Goal: Complete application form: Complete application form

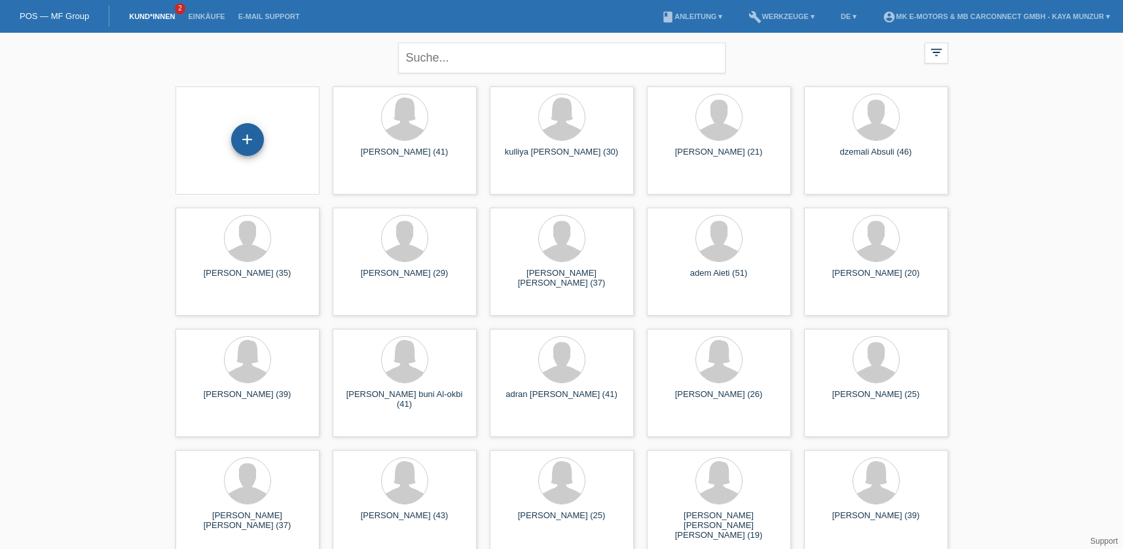
click at [253, 142] on div "+" at bounding box center [247, 139] width 33 height 33
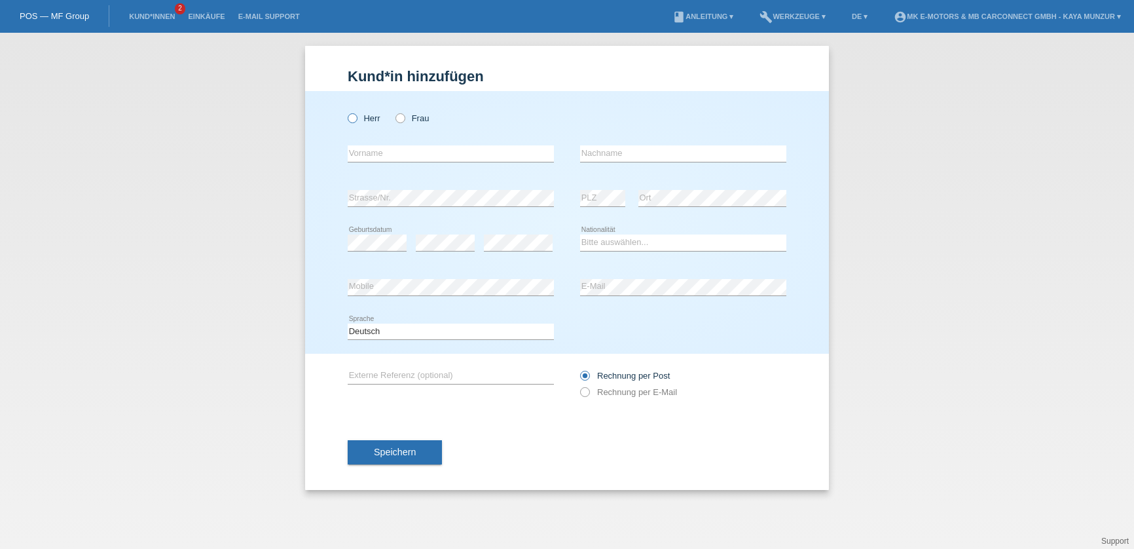
click at [357, 118] on label "Herr" at bounding box center [364, 118] width 33 height 10
click at [356, 118] on input "Herr" at bounding box center [352, 117] width 9 height 9
radio input "true"
click at [398, 157] on input "text" at bounding box center [451, 153] width 206 height 16
type input "Hatem"
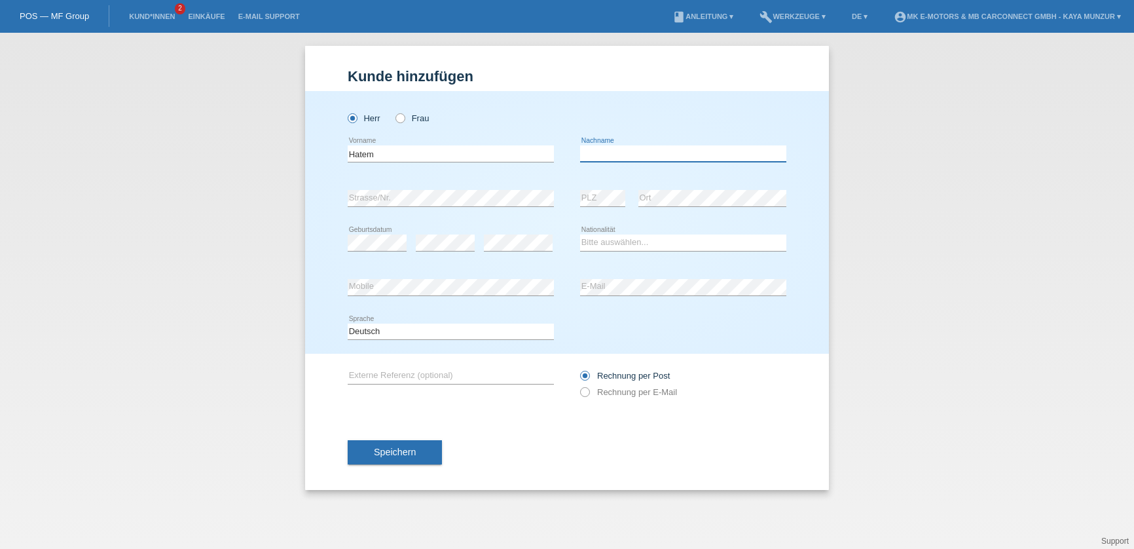
click at [655, 159] on input "text" at bounding box center [683, 153] width 206 height 16
type input "Ouaili"
click at [492, 189] on div "error Strasse/Nr." at bounding box center [451, 198] width 206 height 45
click at [452, 270] on div "error Mobile" at bounding box center [451, 287] width 206 height 45
select select "CH"
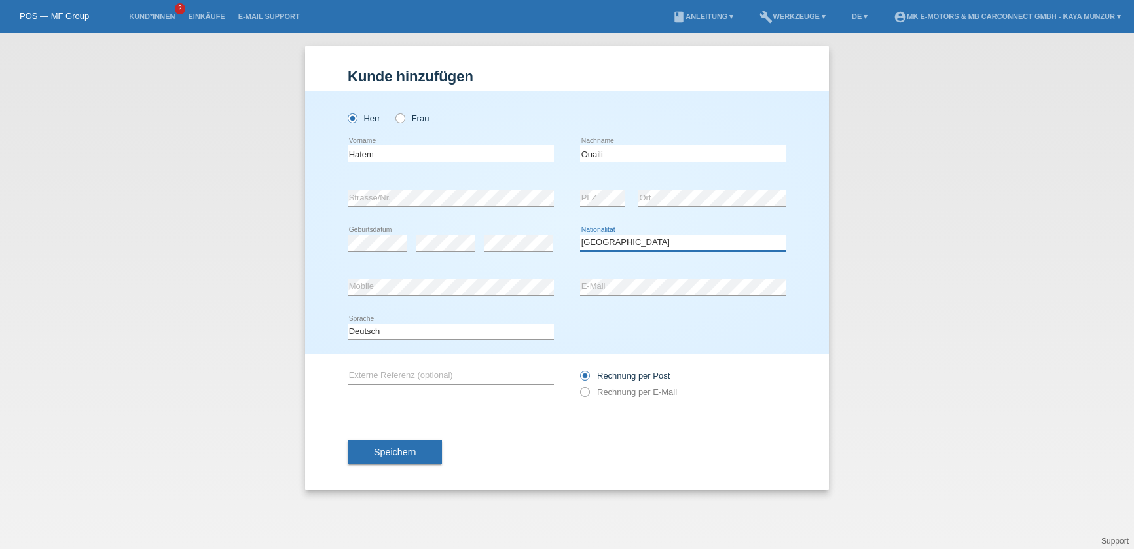
click option "Schweiz" at bounding box center [0, 0] width 0 height 0
click at [454, 276] on div "error Mobile" at bounding box center [451, 287] width 206 height 45
click at [602, 420] on div "Speichern" at bounding box center [567, 452] width 439 height 76
click at [578, 385] on icon at bounding box center [578, 385] width 0 height 0
click at [582, 397] on input "Rechnung per E-Mail" at bounding box center [584, 395] width 9 height 16
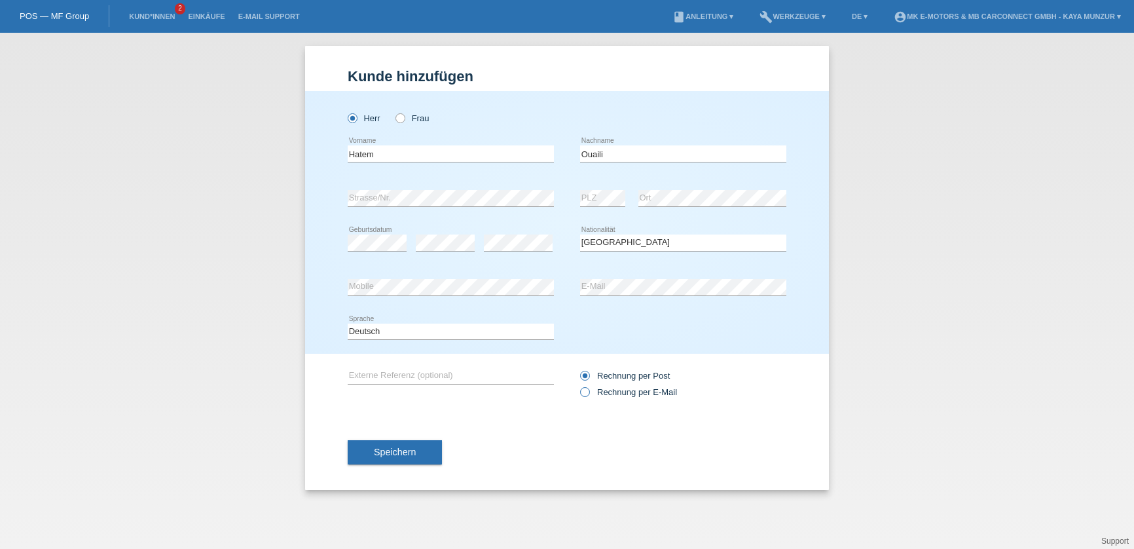
radio input "true"
click at [409, 449] on span "Speichern" at bounding box center [395, 452] width 42 height 10
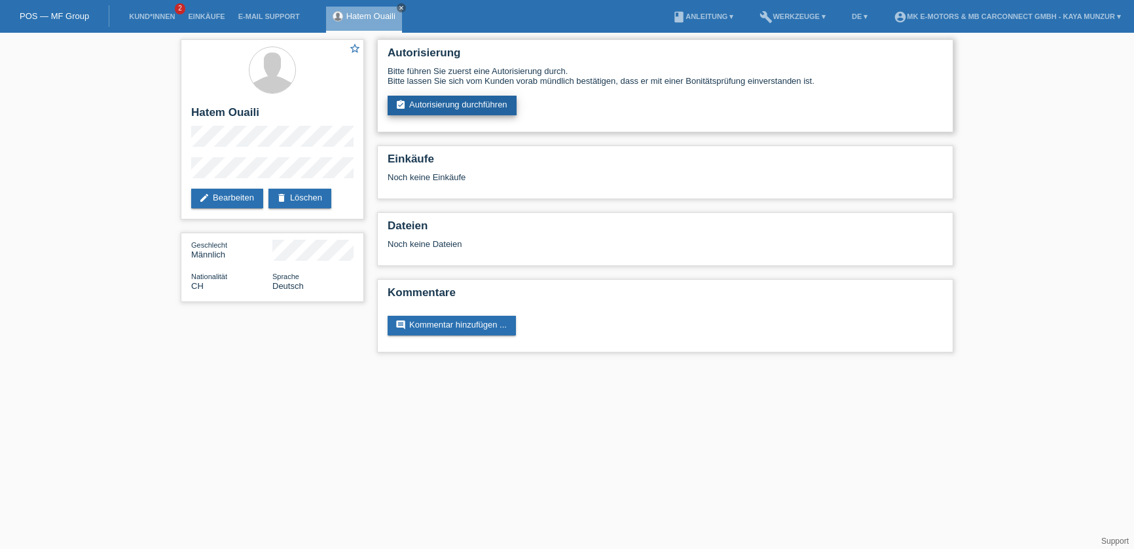
click at [452, 112] on link "assignment_turned_in Autorisierung durchführen" at bounding box center [452, 106] width 129 height 20
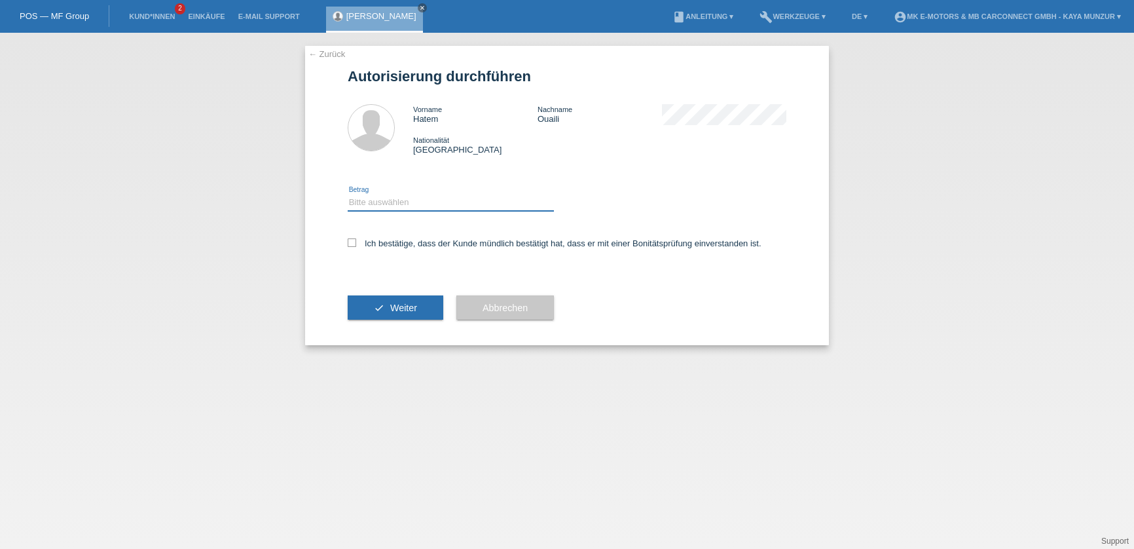
click at [365, 207] on select "Bitte auswählen CHF 1.00 - CHF 499.00 CHF 500.00 - CHF 1'999.00 CHF 2'000.00 - …" at bounding box center [451, 202] width 206 height 16
select select "3"
click option "CHF 2'000.00 - CHF 15'000.00" at bounding box center [0, 0] width 0 height 0
click at [346, 244] on div "← Zurück Autorisierung durchführen Vorname Hatem Nachname Ouaili Nationalität S…" at bounding box center [567, 195] width 524 height 299
click at [354, 246] on icon at bounding box center [352, 242] width 9 height 9
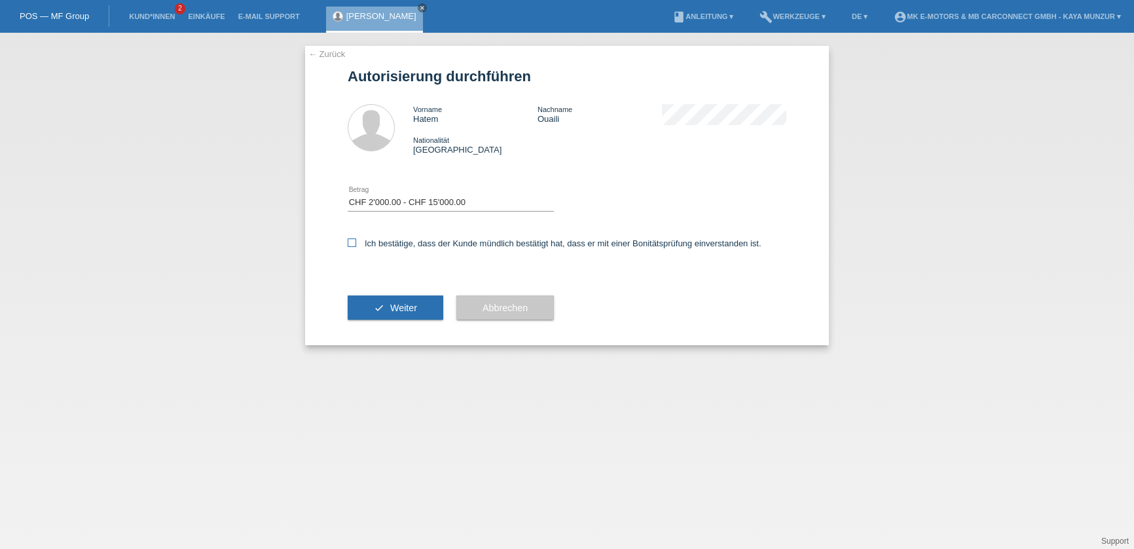
click at [354, 246] on input "Ich bestätige, dass der Kunde mündlich bestätigt hat, dass er mit einer Bonität…" at bounding box center [352, 242] width 9 height 9
checkbox input "true"
click at [393, 308] on span "Weiter" at bounding box center [403, 307] width 27 height 10
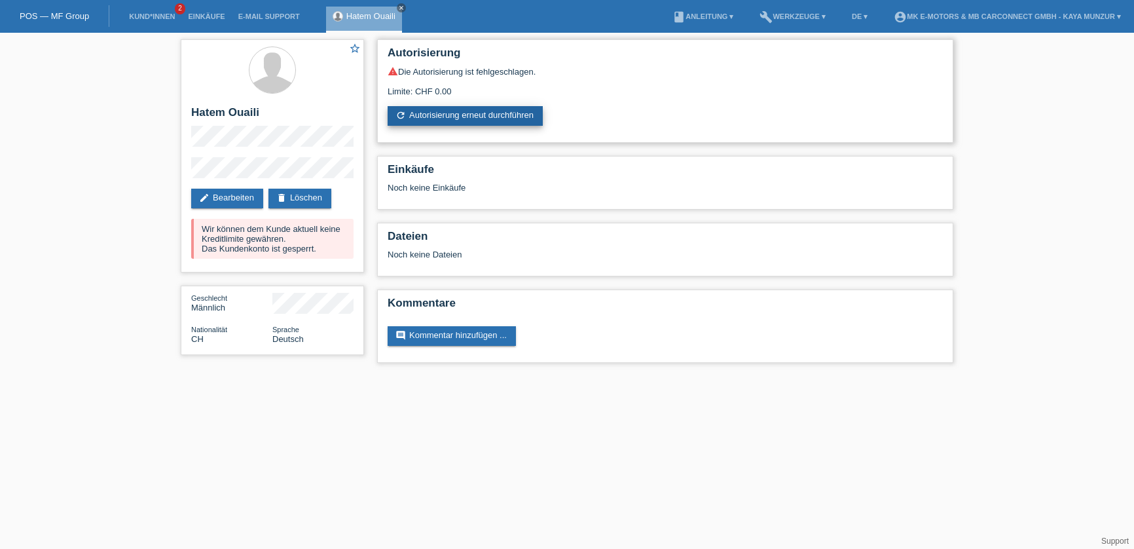
click at [420, 121] on link "refresh Autorisierung erneut durchführen" at bounding box center [465, 116] width 155 height 20
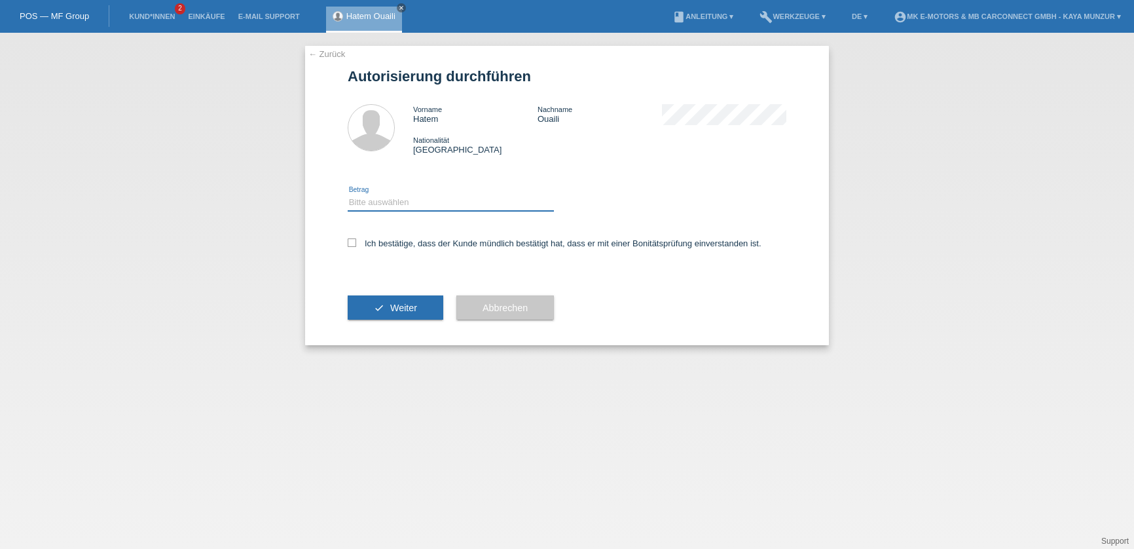
click at [380, 205] on select "Bitte auswählen CHF 1.00 - CHF 499.00 CHF 500.00 - CHF 1'999.00 CHF 2'000.00 - …" at bounding box center [451, 202] width 206 height 16
click option "CHF 1.00 - CHF 499.00" at bounding box center [0, 0] width 0 height 0
click at [348, 194] on select "Bitte auswählen CHF 1.00 - CHF 499.00 CHF 500.00 - CHF 1'999.00 CHF 2'000.00 - …" at bounding box center [451, 202] width 206 height 16
select select "2"
click option "CHF 500.00 - CHF 1'999.00" at bounding box center [0, 0] width 0 height 0
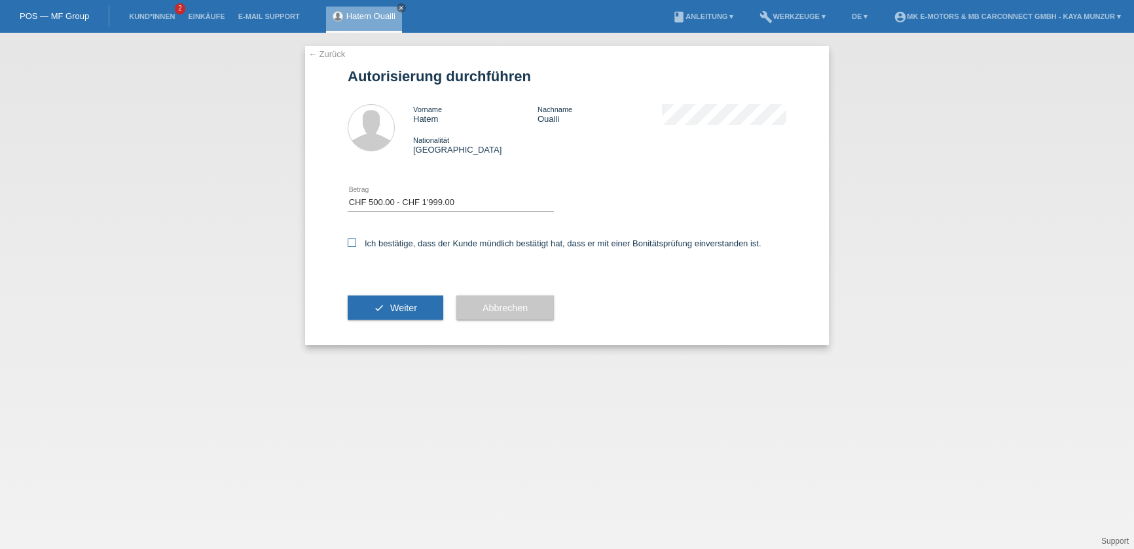
click at [357, 246] on label "Ich bestätige, dass der Kunde mündlich bestätigt hat, dass er mit einer Bonität…" at bounding box center [555, 243] width 414 height 10
click at [356, 246] on input "Ich bestätige, dass der Kunde mündlich bestätigt hat, dass er mit einer Bonität…" at bounding box center [352, 242] width 9 height 9
checkbox input "true"
click at [396, 320] on button "check Weiter" at bounding box center [396, 307] width 96 height 25
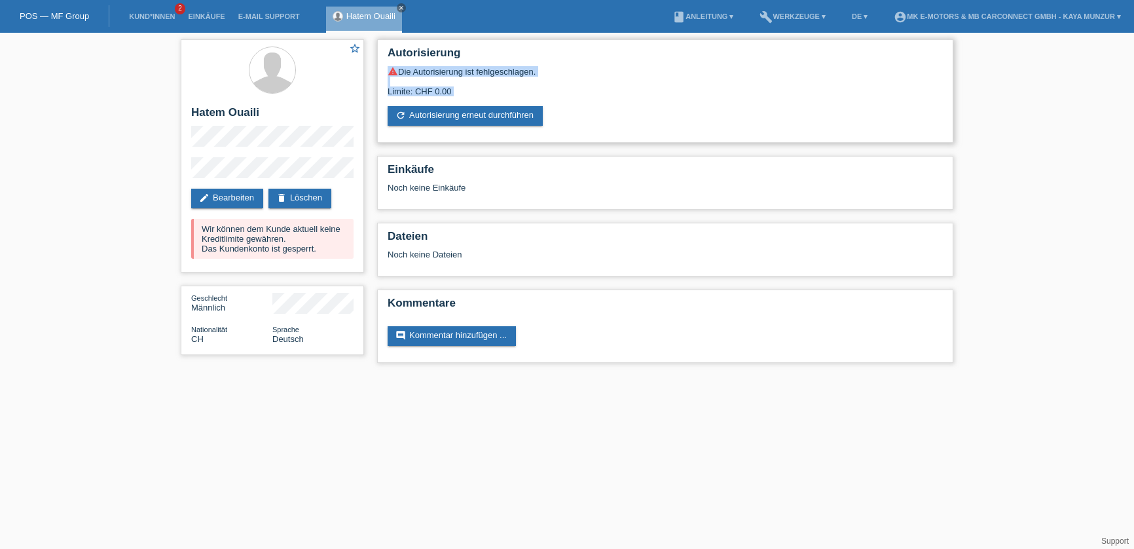
drag, startPoint x: 388, startPoint y: 71, endPoint x: 475, endPoint y: 100, distance: 91.7
click at [474, 101] on div "warning Die Autorisierung ist fehlgeschlagen. Limite: CHF 0.00 refresh Autorisi…" at bounding box center [665, 96] width 555 height 60
click at [502, 93] on div "Limite: CHF 0.00" at bounding box center [665, 87] width 555 height 20
drag, startPoint x: 458, startPoint y: 87, endPoint x: 383, endPoint y: 69, distance: 77.3
click at [383, 69] on div "Autorisierung warning Die Autorisierung ist fehlgeschlagen. Limite: CHF 0.00 re…" at bounding box center [665, 90] width 576 height 103
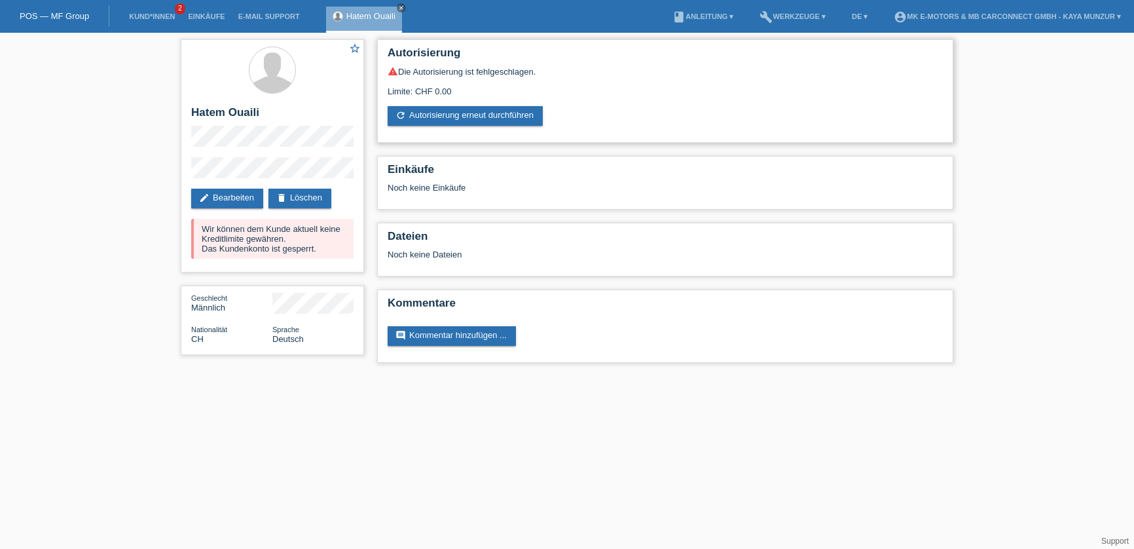
click at [458, 88] on div "Limite: CHF 0.00" at bounding box center [665, 87] width 555 height 20
click at [237, 195] on link "edit Bearbeiten" at bounding box center [227, 199] width 72 height 20
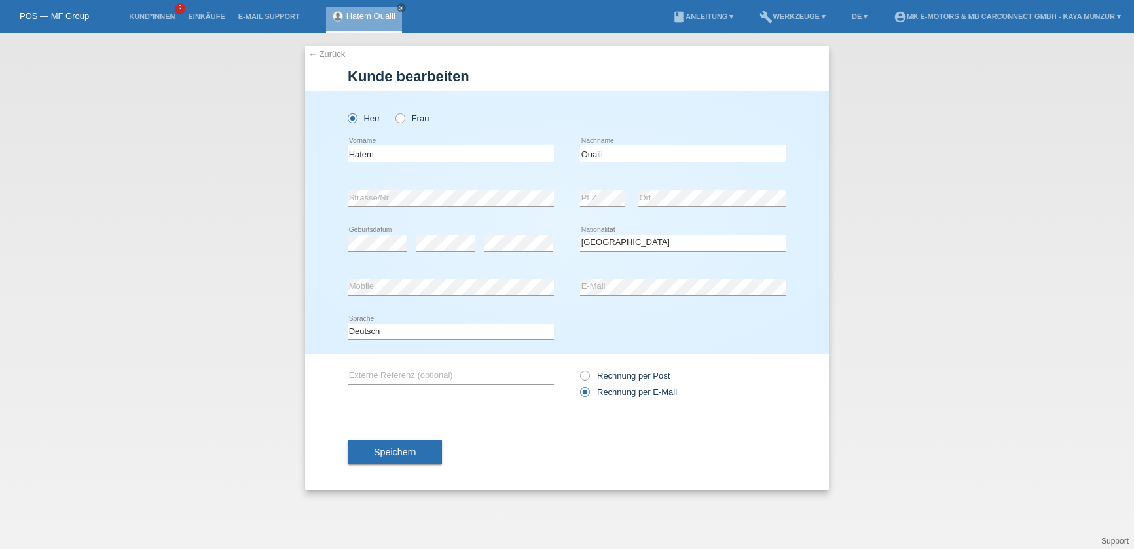
select select "CH"
drag, startPoint x: 312, startPoint y: 154, endPoint x: 298, endPoint y: 156, distance: 14.6
click at [283, 154] on div "← Zurück Kunde bearbeiten Herr Frau Hatem error Vorname Ouaili" at bounding box center [567, 291] width 1134 height 516
click at [403, 157] on input "Nouara" at bounding box center [451, 153] width 206 height 16
type input "Noura"
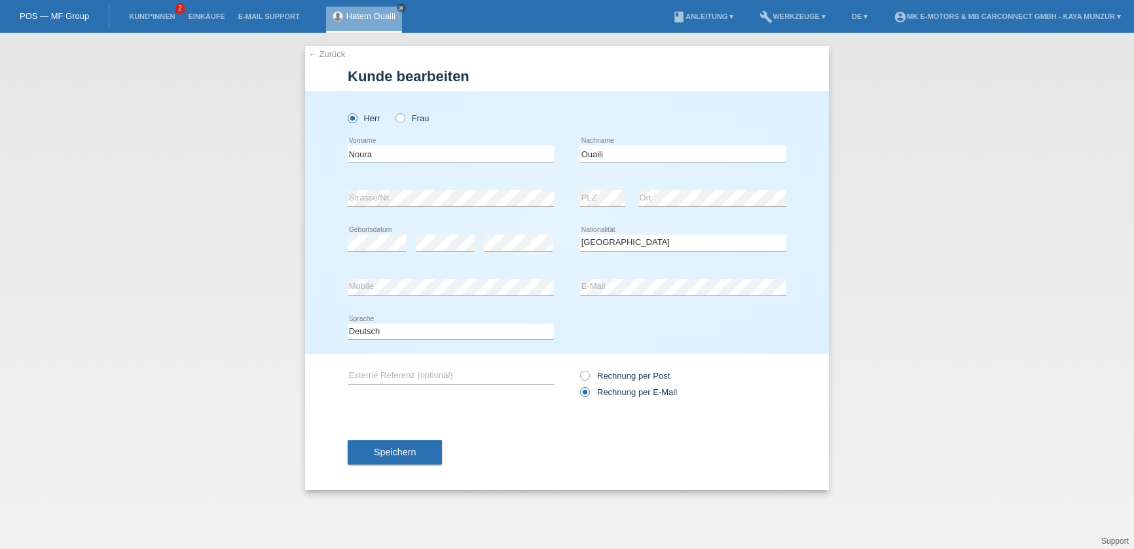
click at [472, 274] on div "error Mobile" at bounding box center [451, 287] width 206 height 45
select select "TN"
click option "Tunesien" at bounding box center [0, 0] width 0 height 0
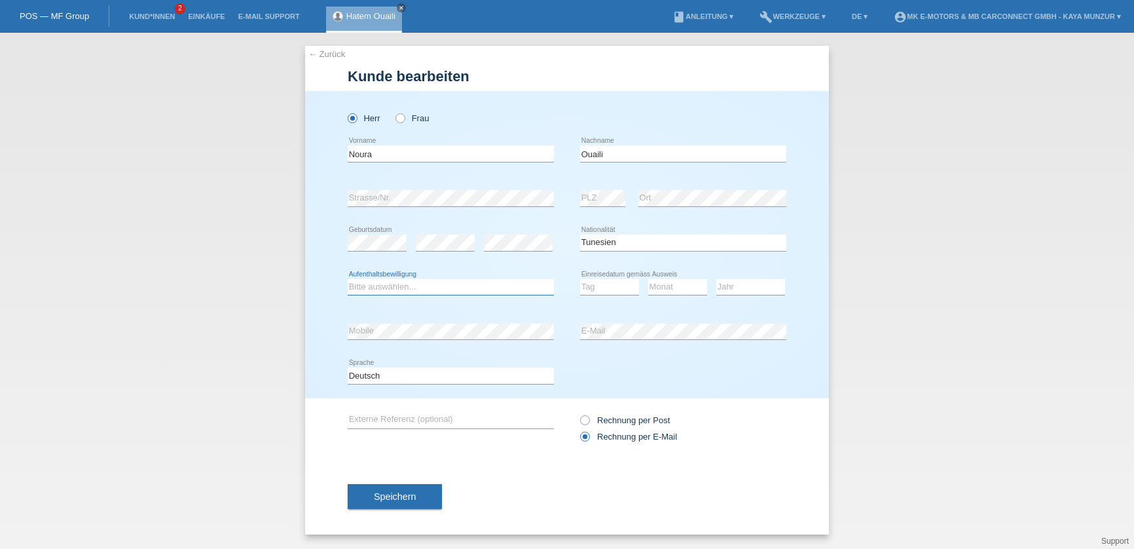
select select "C"
click option "C" at bounding box center [0, 0] width 0 height 0
click at [679, 221] on div "error Ort" at bounding box center [712, 198] width 148 height 45
click at [580, 279] on select "Tag 01 02 03 04 05 06 07 08 09 10 11" at bounding box center [609, 287] width 59 height 16
click at [590, 287] on select "Tag 01 02 03 04 05 06 07 08 09 10 11" at bounding box center [609, 287] width 59 height 16
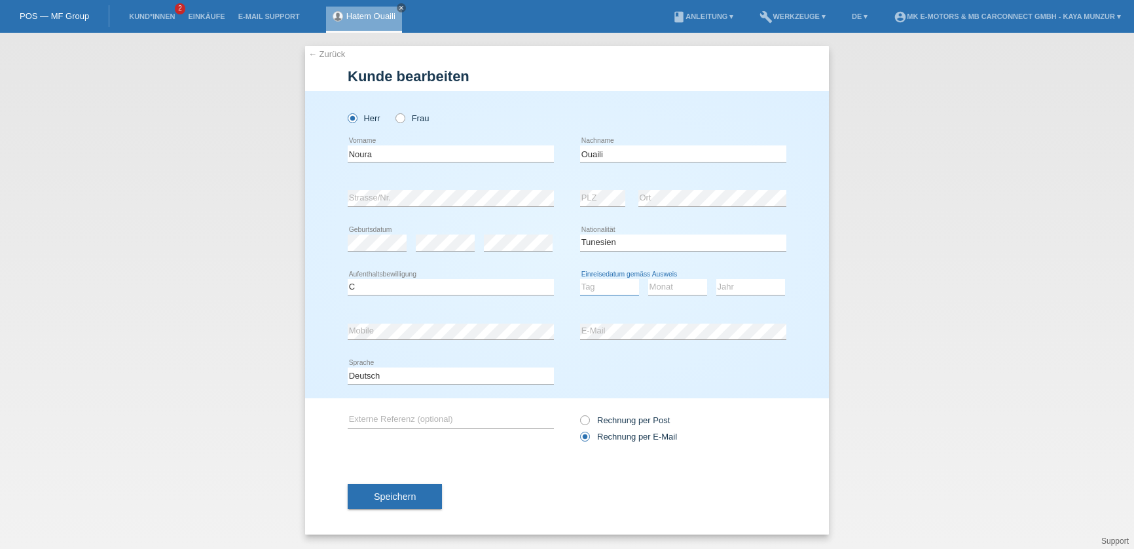
click at [580, 279] on select "Tag 01 02 03 04 05 06 07 08 09 10 11" at bounding box center [609, 287] width 59 height 16
select select "01"
click option "01" at bounding box center [0, 0] width 0 height 0
click at [648, 279] on select "Monat 01 02 03 04 05 06 07 08 09 10 11" at bounding box center [677, 287] width 59 height 16
select select "08"
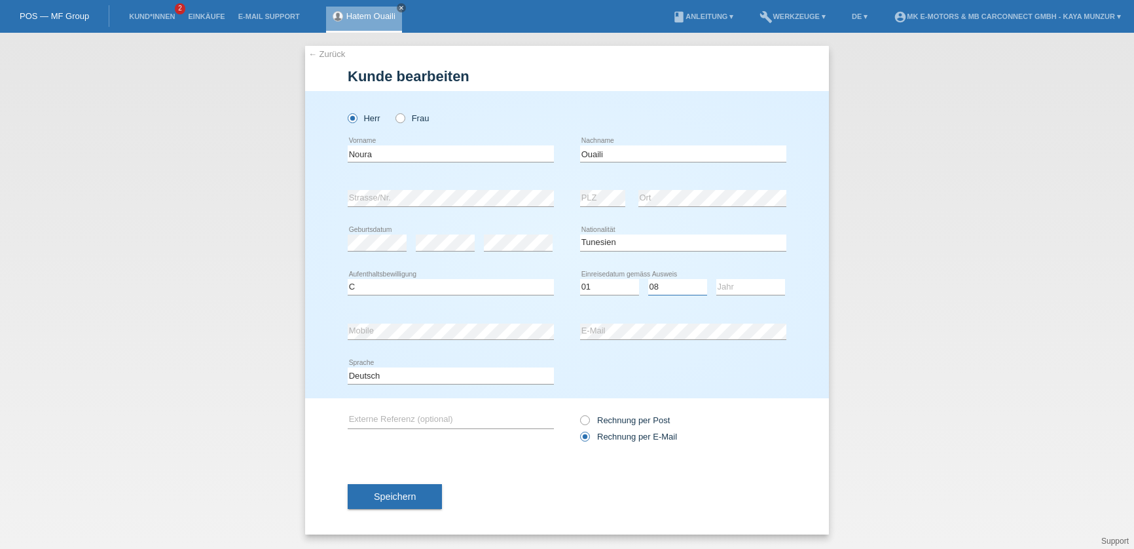
click option "08" at bounding box center [0, 0] width 0 height 0
select select "2008"
click option "2008" at bounding box center [0, 0] width 0 height 0
click at [384, 497] on span "Speichern" at bounding box center [395, 496] width 42 height 10
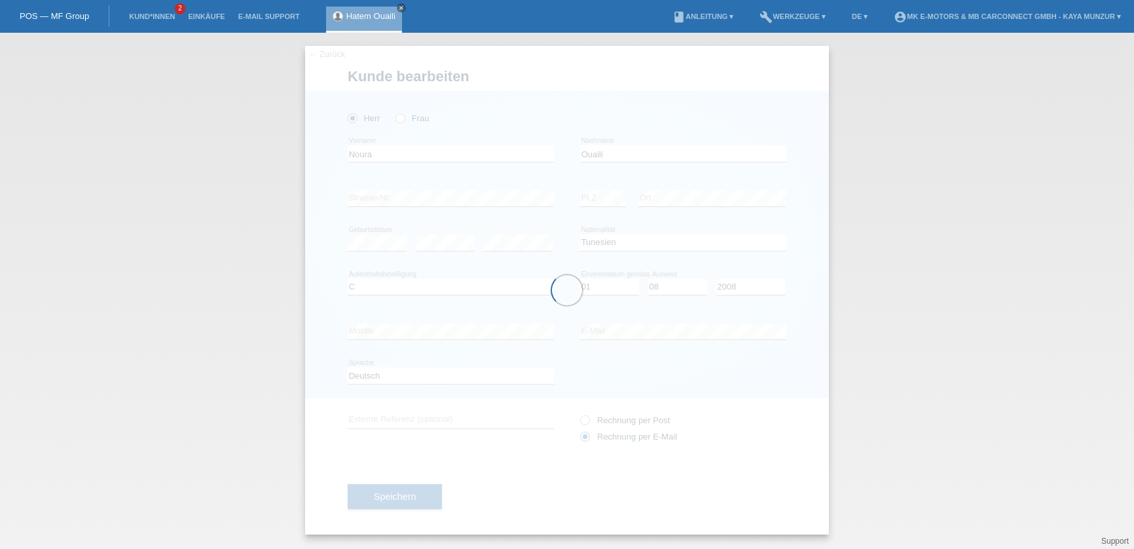
click at [395, 126] on div "Herr Frau" at bounding box center [451, 118] width 206 height 27
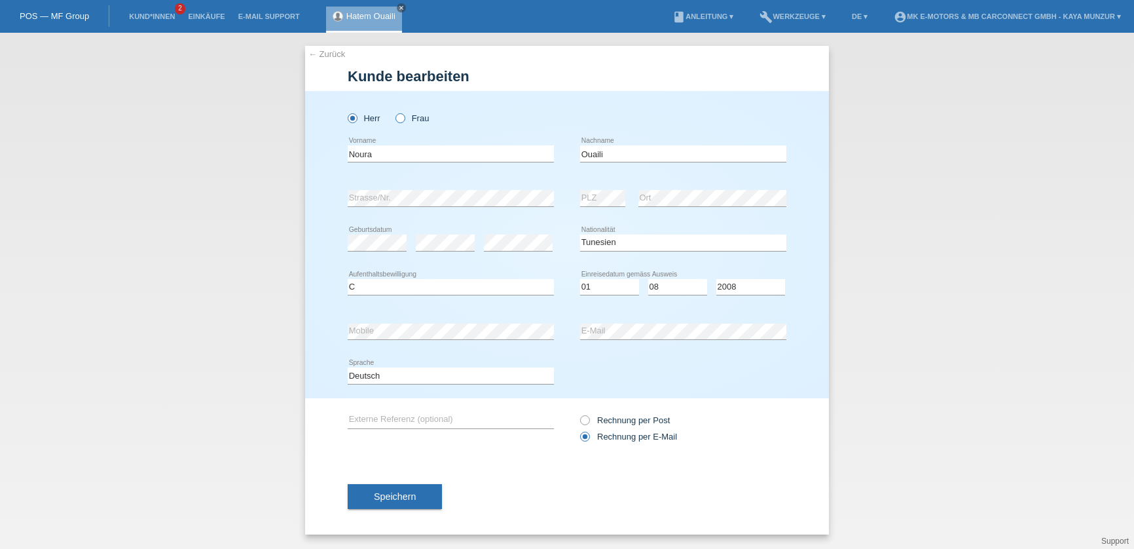
click at [393, 111] on icon at bounding box center [393, 111] width 0 height 0
click at [395, 120] on input "Frau" at bounding box center [399, 117] width 9 height 9
radio input "true"
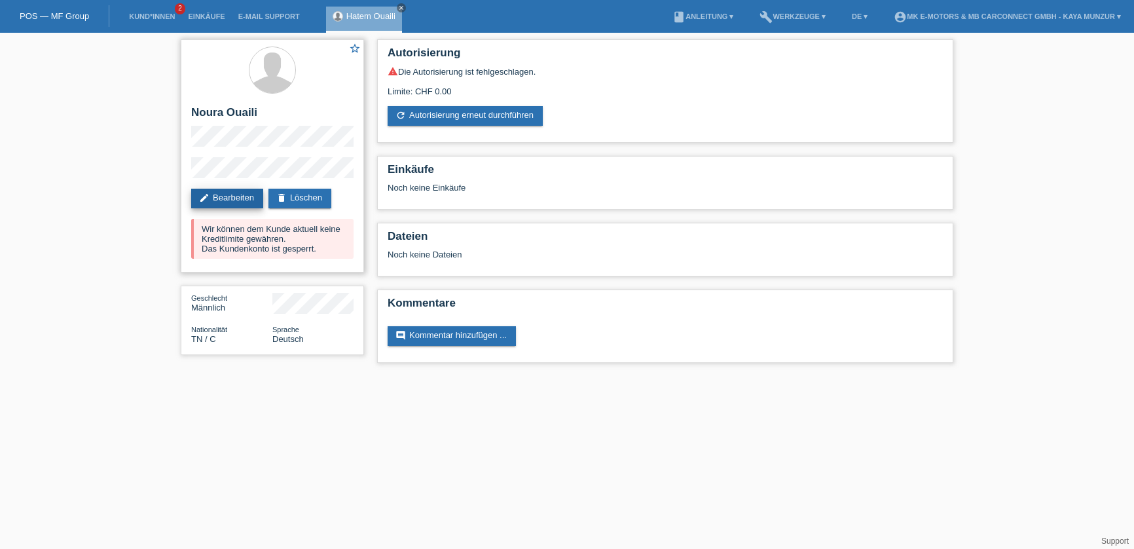
click at [230, 201] on link "edit Bearbeiten" at bounding box center [227, 199] width 72 height 20
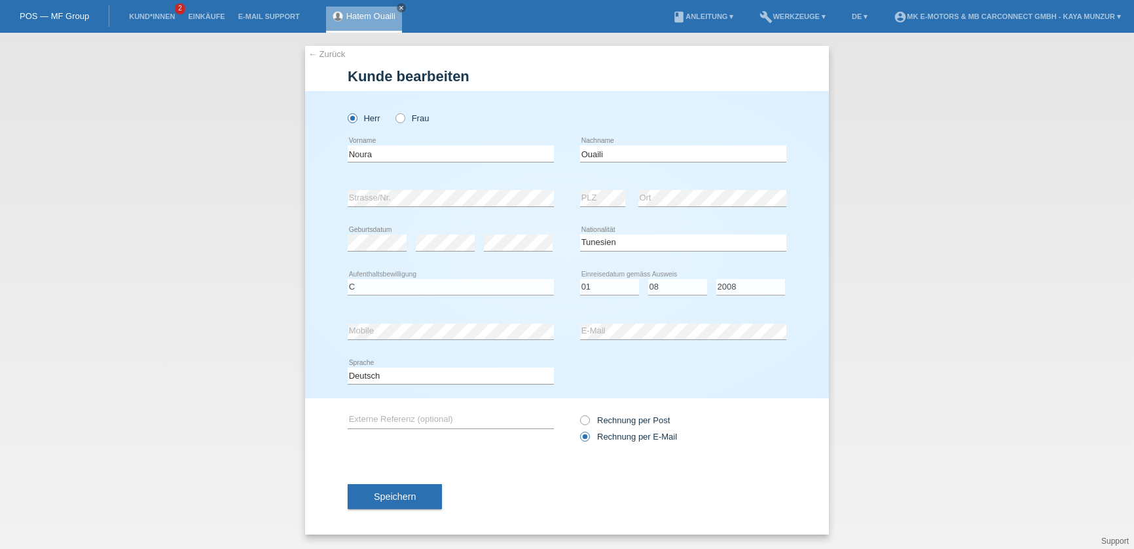
select select "TN"
select select "C"
select select "01"
select select "08"
select select "2008"
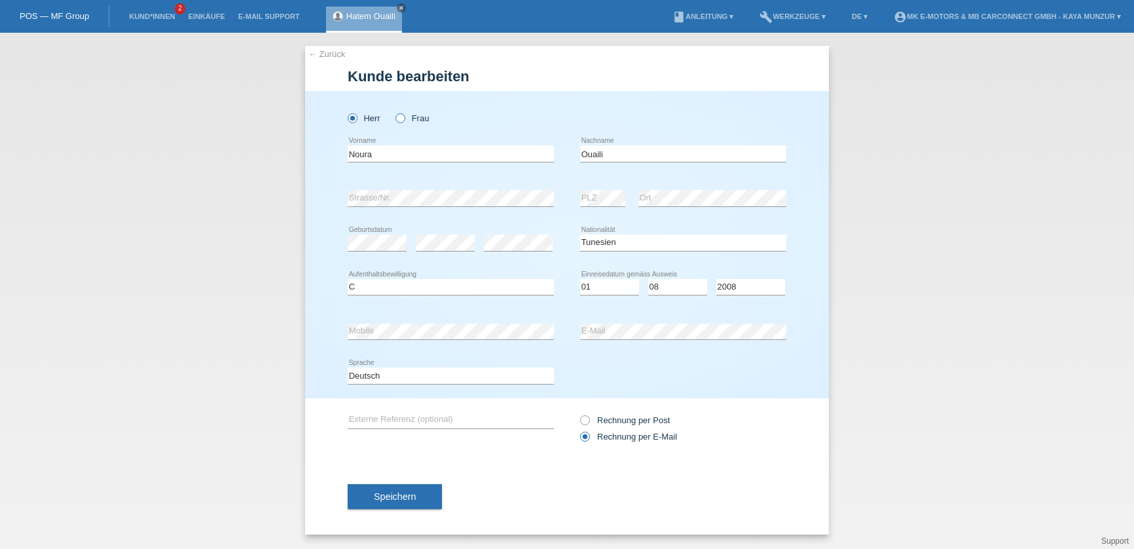
click at [403, 120] on label "Frau" at bounding box center [411, 118] width 33 height 10
click at [403, 120] on input "Frau" at bounding box center [399, 117] width 9 height 9
radio input "true"
click at [418, 496] on button "Speichern" at bounding box center [395, 496] width 94 height 25
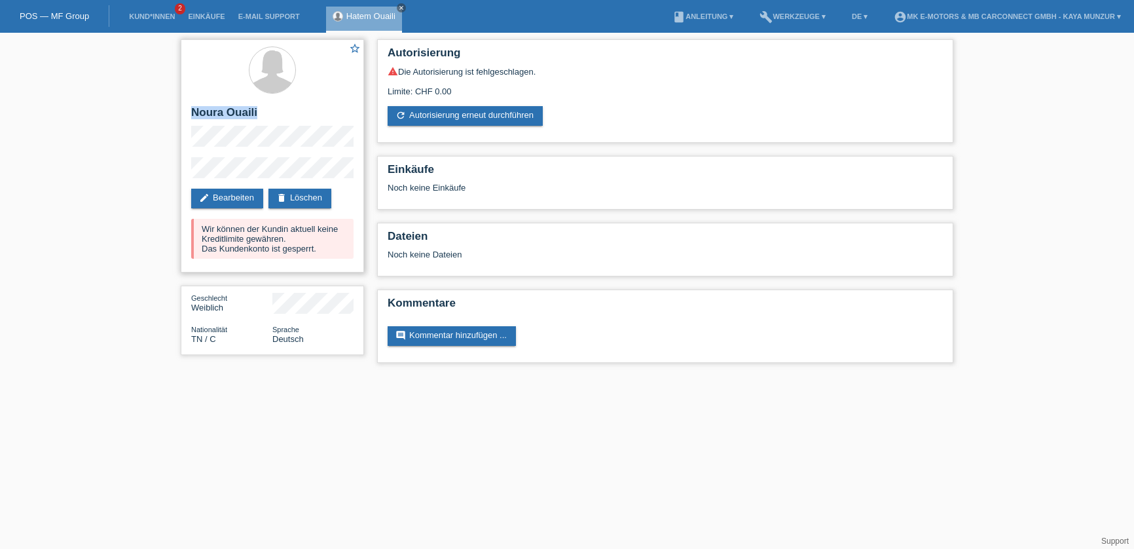
drag, startPoint x: 197, startPoint y: 115, endPoint x: 266, endPoint y: 113, distance: 69.4
click at [266, 113] on h2 "Noura Ouaili" at bounding box center [272, 116] width 162 height 20
click at [294, 114] on h2 "Noura Ouaili" at bounding box center [272, 116] width 162 height 20
click at [325, 172] on div "star_border [PERSON_NAME] edit Bearbeiten delete Löschen Wir können der Kundin …" at bounding box center [272, 155] width 183 height 233
drag, startPoint x: 190, startPoint y: 111, endPoint x: 294, endPoint y: 179, distance: 124.4
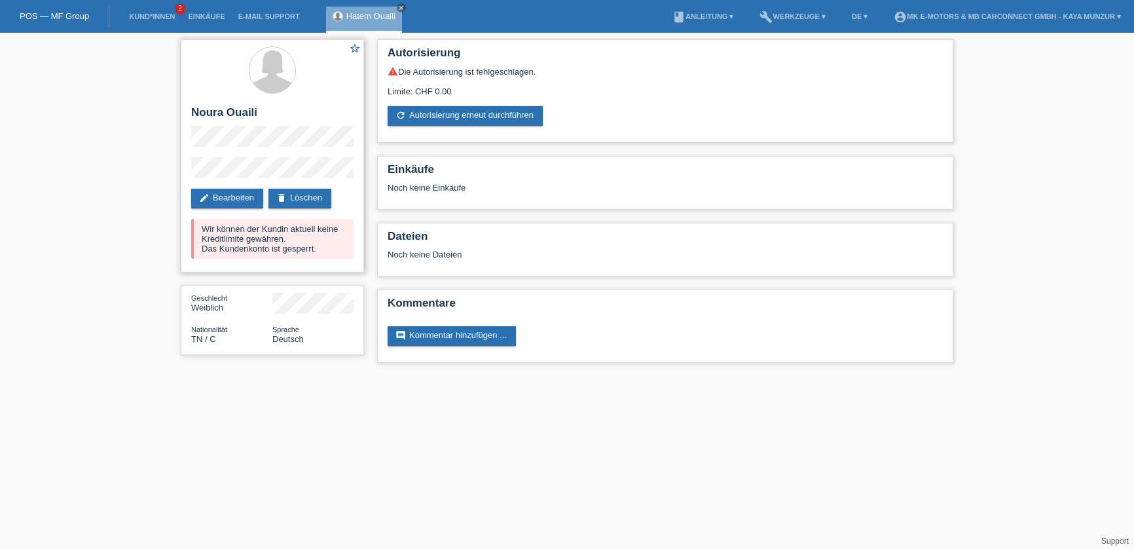
click at [294, 179] on div "star_border [PERSON_NAME] edit Bearbeiten delete Löschen Wir können der Kundin …" at bounding box center [272, 155] width 183 height 233
click at [509, 191] on div "Noch keine Einkäufe" at bounding box center [665, 193] width 555 height 20
click at [293, 172] on div "star_border [PERSON_NAME] edit Bearbeiten delete Löschen Wir können der Kundin …" at bounding box center [272, 155] width 183 height 233
